Goal: Transaction & Acquisition: Purchase product/service

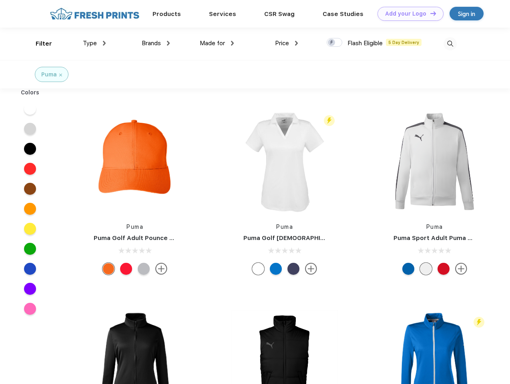
click at [408, 14] on link "Add your Logo Design Tool" at bounding box center [411, 14] width 66 height 14
click at [0, 0] on div "Design Tool" at bounding box center [0, 0] width 0 height 0
click at [430, 13] on link "Add your Logo Design Tool" at bounding box center [411, 14] width 66 height 14
click at [38, 44] on div "Filter" at bounding box center [44, 43] width 16 height 9
click at [94, 43] on span "Type" at bounding box center [90, 43] width 14 height 7
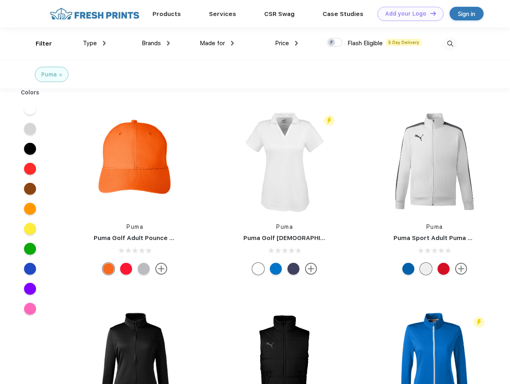
click at [156, 43] on span "Brands" at bounding box center [151, 43] width 19 height 7
click at [217, 43] on span "Made for" at bounding box center [212, 43] width 25 height 7
click at [287, 43] on span "Price" at bounding box center [282, 43] width 14 height 7
click at [335, 43] on div at bounding box center [335, 42] width 16 height 9
click at [332, 43] on input "checkbox" at bounding box center [329, 40] width 5 height 5
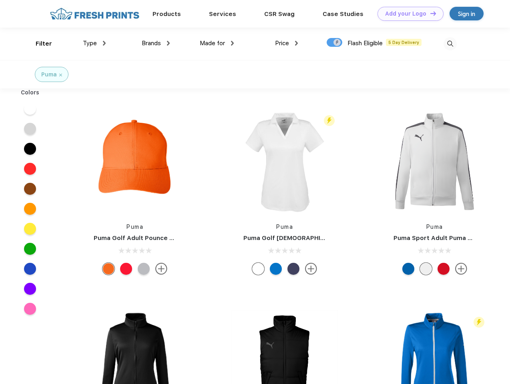
click at [450, 44] on img at bounding box center [450, 43] width 13 height 13
